Goal: Task Accomplishment & Management: Manage account settings

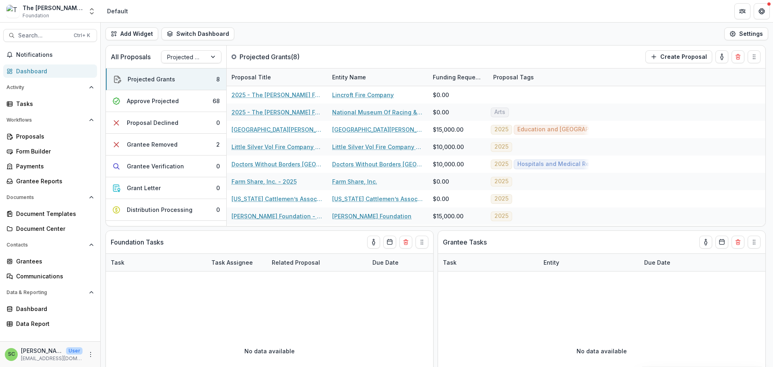
click at [44, 16] on span "Foundation" at bounding box center [36, 15] width 27 height 7
click at [88, 9] on icon "Open entity switcher" at bounding box center [92, 11] width 8 height 8
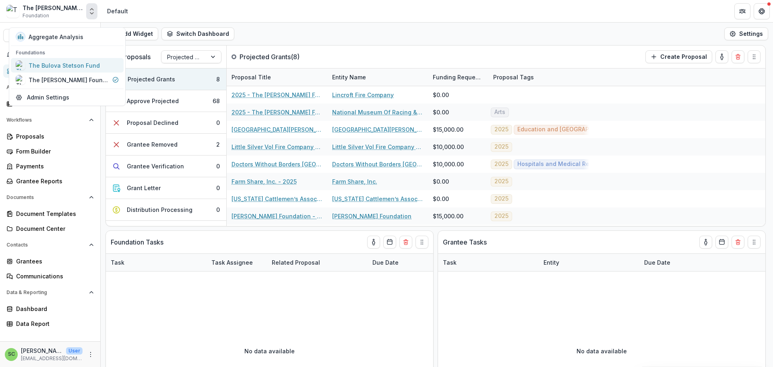
click at [65, 70] on div "The Bulova Stetson Fund" at bounding box center [64, 65] width 71 height 8
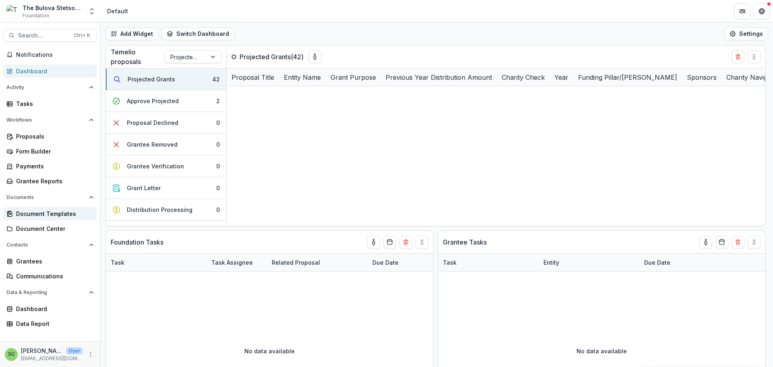
click at [39, 218] on div "Document Templates" at bounding box center [53, 213] width 75 height 8
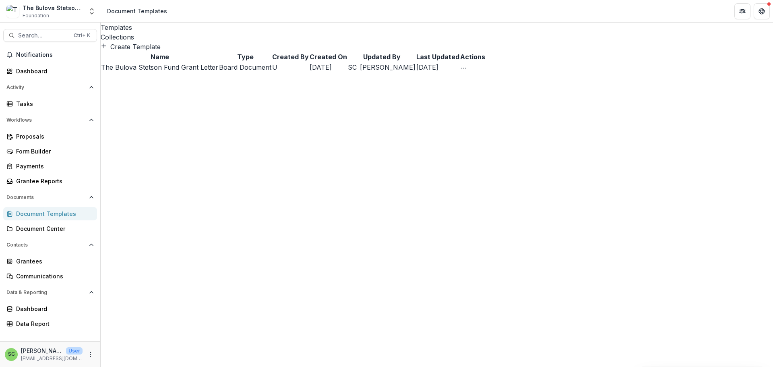
click at [204, 71] on link "The Bulova Stetson Fund Grant Letter" at bounding box center [159, 67] width 117 height 8
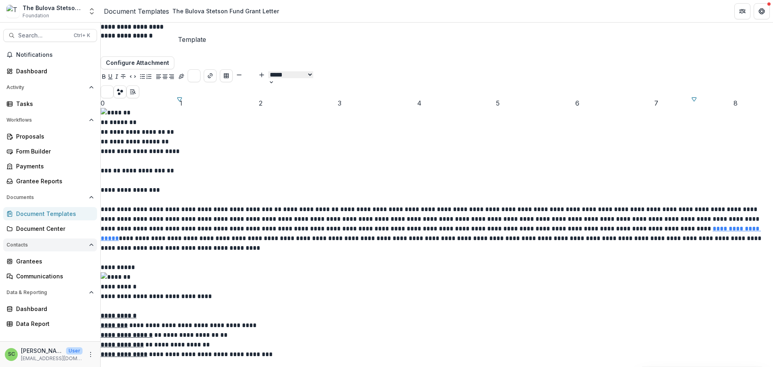
scroll to position [85, 0]
click at [65, 328] on div "Data Report" at bounding box center [53, 323] width 75 height 8
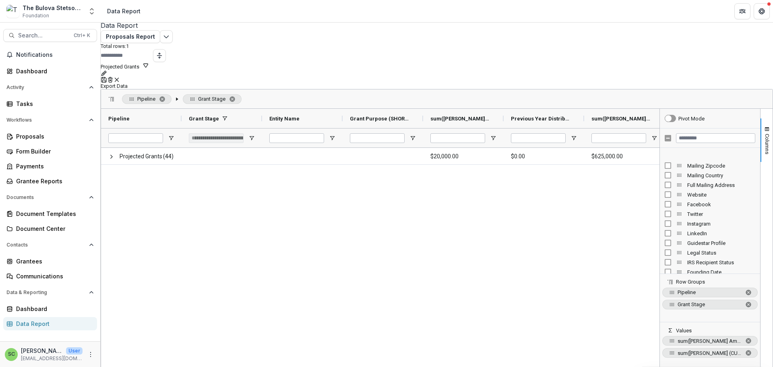
scroll to position [443, 0]
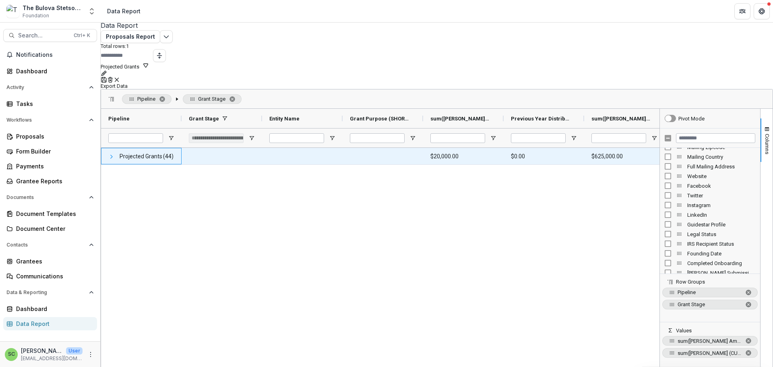
click at [115, 155] on span at bounding box center [111, 156] width 6 height 6
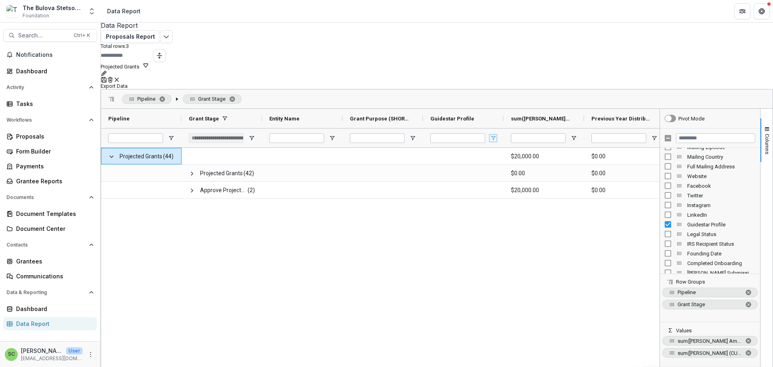
click at [497, 135] on span "Open Filter Menu" at bounding box center [493, 138] width 6 height 6
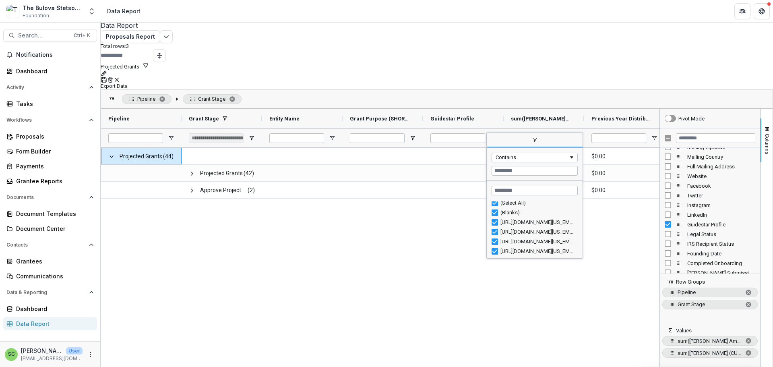
scroll to position [0, 0]
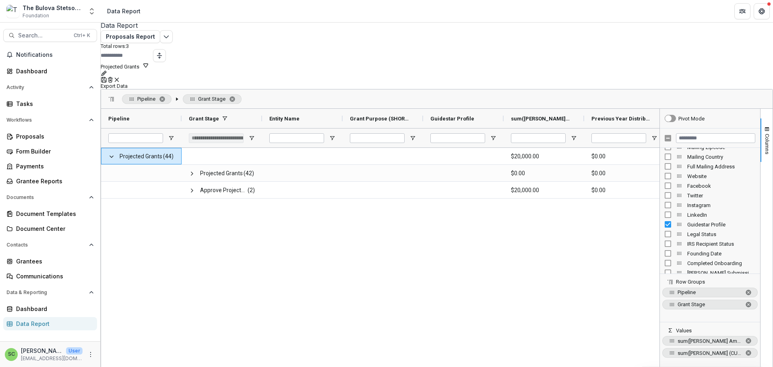
click at [415, 234] on div "Projected Grants (44) $20,000.00 $0.00 $625,000.00 Projected Grants (42) $0.00 …" at bounding box center [380, 258] width 559 height 220
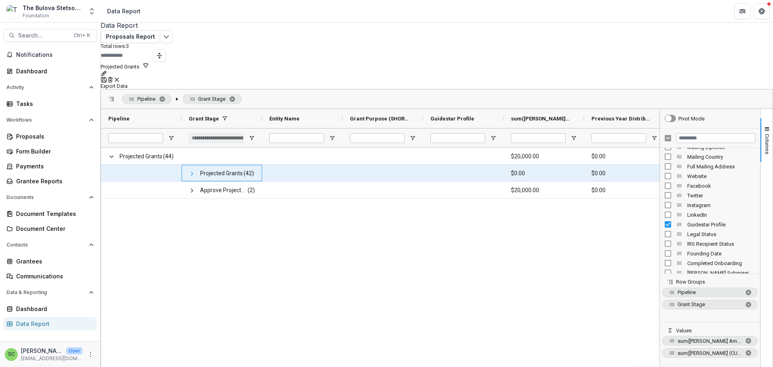
click at [195, 170] on span at bounding box center [192, 173] width 6 height 6
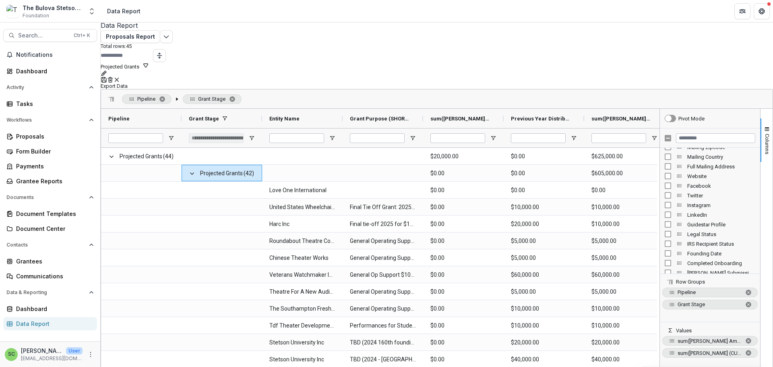
click at [42, 17] on span "Foundation" at bounding box center [36, 15] width 27 height 7
click at [27, 141] on div "Proposals" at bounding box center [53, 136] width 75 height 8
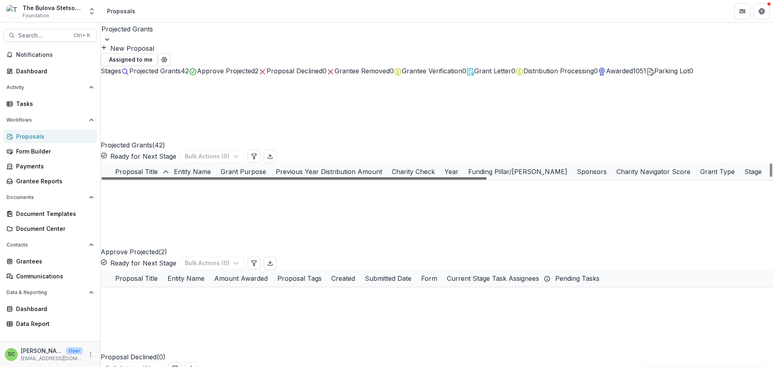
drag, startPoint x: 431, startPoint y: 288, endPoint x: 276, endPoint y: 285, distance: 155.5
click at [276, 180] on div at bounding box center [295, 178] width 386 height 2
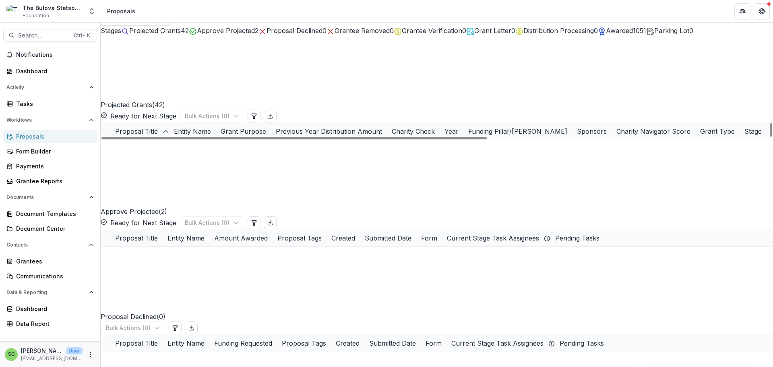
scroll to position [565, 0]
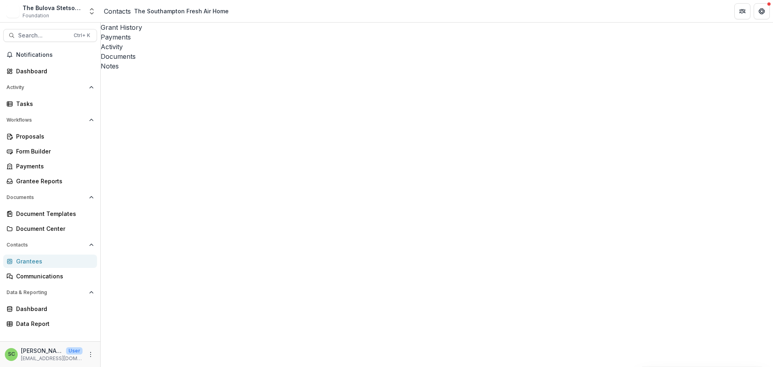
scroll to position [443, 0]
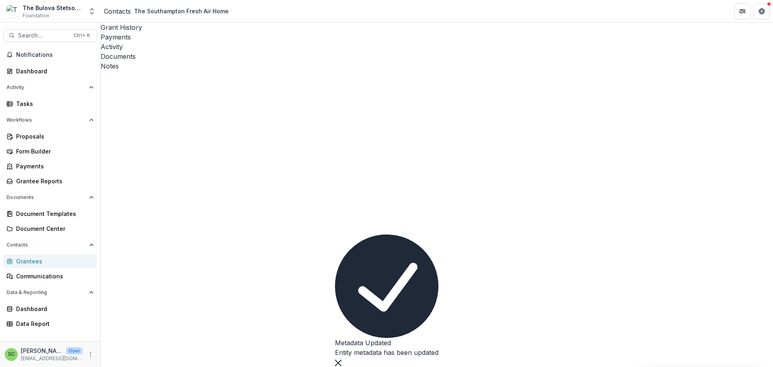
click at [342, 360] on icon "Close" at bounding box center [338, 363] width 6 height 6
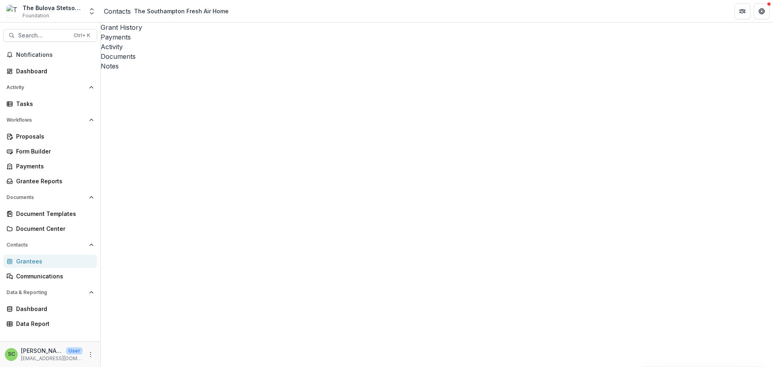
click at [35, 141] on div "Proposals" at bounding box center [53, 136] width 75 height 8
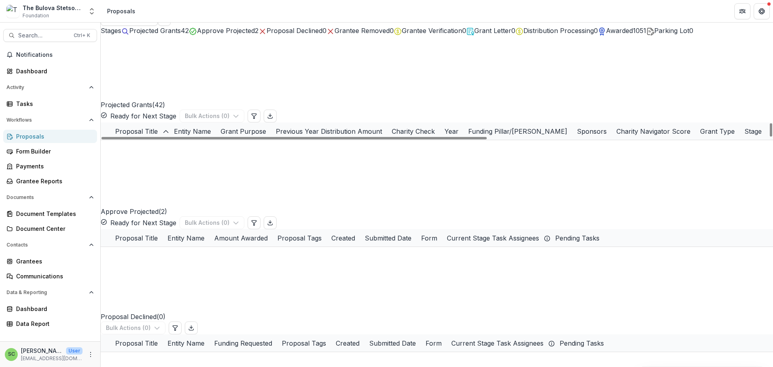
click at [49, 15] on span "Foundation" at bounding box center [36, 15] width 27 height 7
click at [91, 14] on icon "Open entity switcher" at bounding box center [92, 11] width 8 height 8
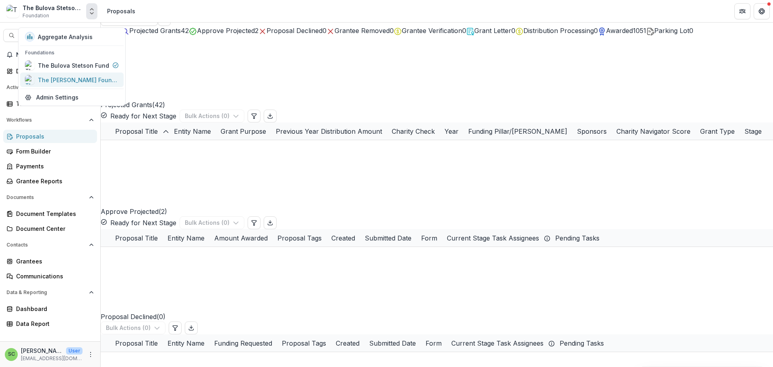
click at [61, 84] on div "The [PERSON_NAME] Foundation" at bounding box center [78, 80] width 81 height 8
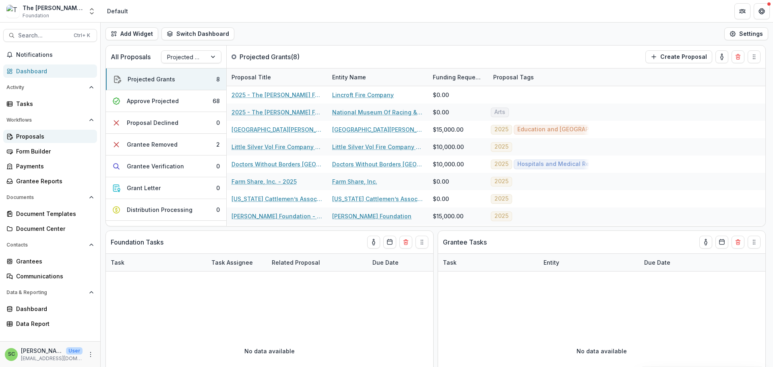
click at [39, 141] on div "Proposals" at bounding box center [53, 136] width 75 height 8
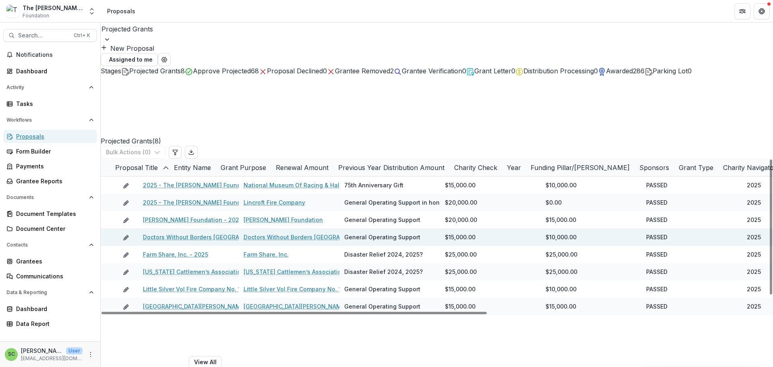
scroll to position [16, 0]
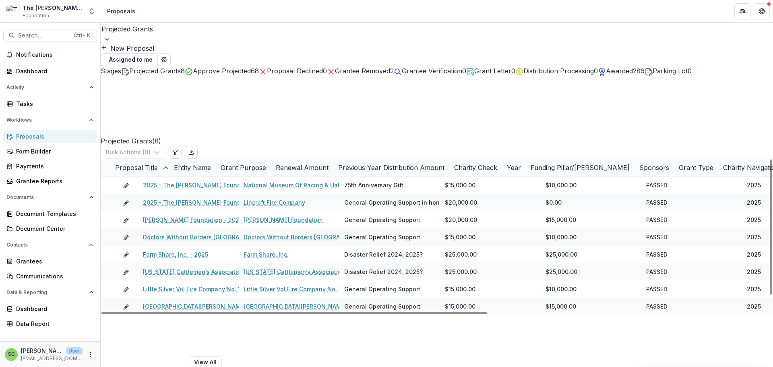
click at [251, 75] on span "Approve Projected" at bounding box center [222, 71] width 58 height 8
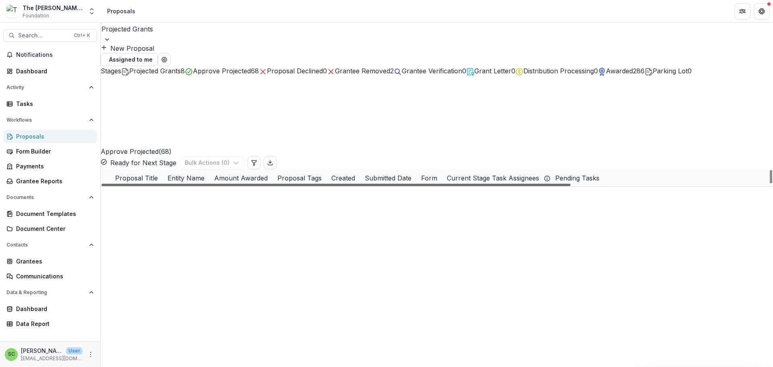
drag, startPoint x: 411, startPoint y: 290, endPoint x: 318, endPoint y: 277, distance: 93.6
click at [318, 186] on div at bounding box center [336, 185] width 469 height 2
click at [179, 75] on span "Projected Grants" at bounding box center [155, 71] width 52 height 8
